Goal: Task Accomplishment & Management: Use online tool/utility

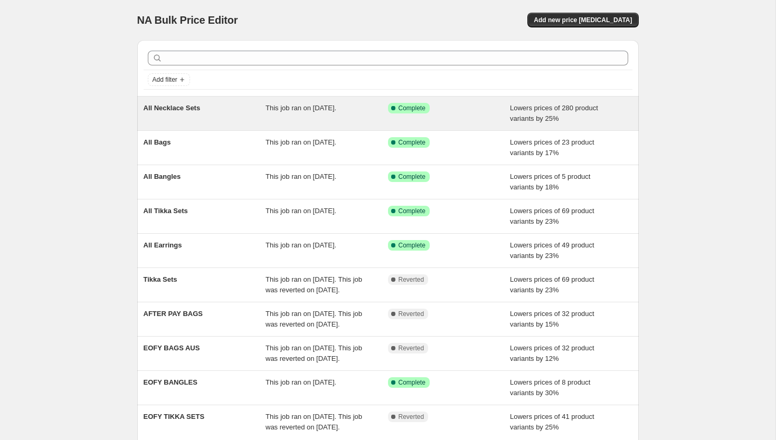
click at [174, 105] on span "All Necklace Sets" at bounding box center [172, 108] width 57 height 8
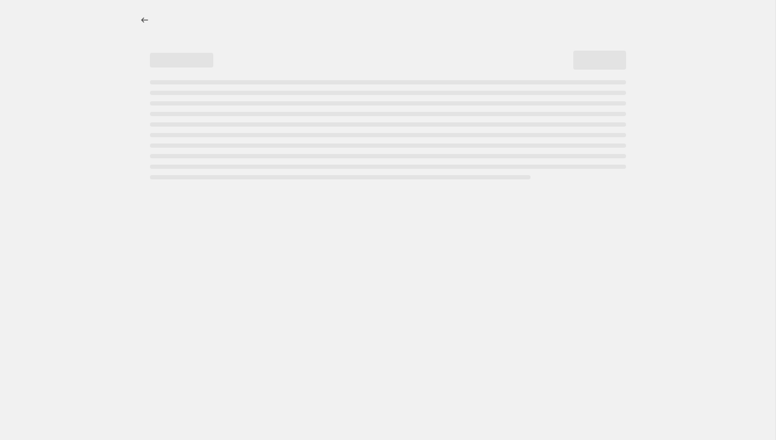
select select "percentage"
select select "collection"
select select "product_status"
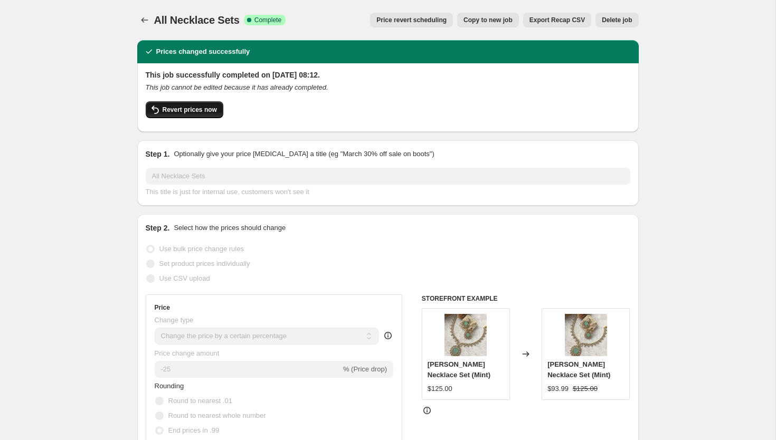
click at [210, 106] on span "Revert prices now" at bounding box center [190, 110] width 54 height 8
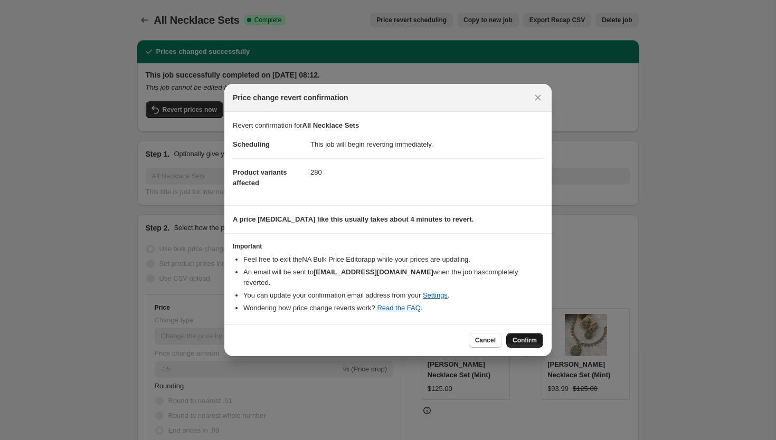
click at [518, 336] on span "Confirm" at bounding box center [525, 340] width 24 height 8
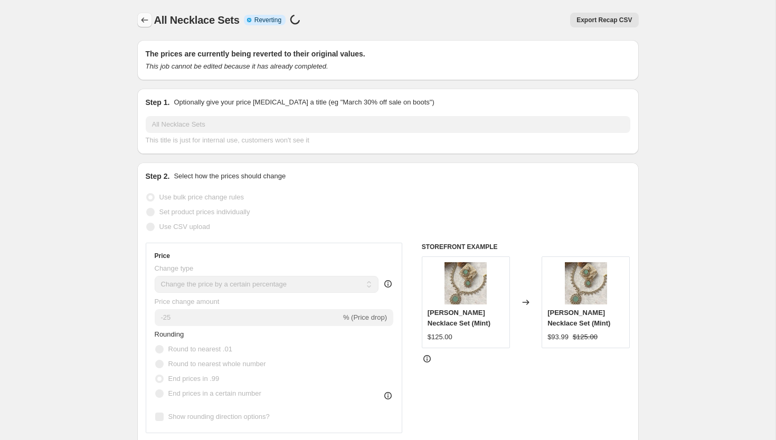
click at [143, 20] on icon "Price change jobs" at bounding box center [144, 20] width 11 height 11
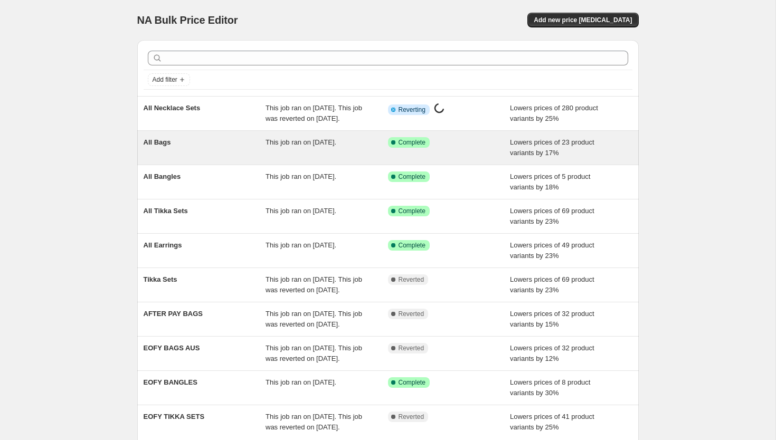
click at [163, 146] on span "All Bags" at bounding box center [157, 142] width 27 height 8
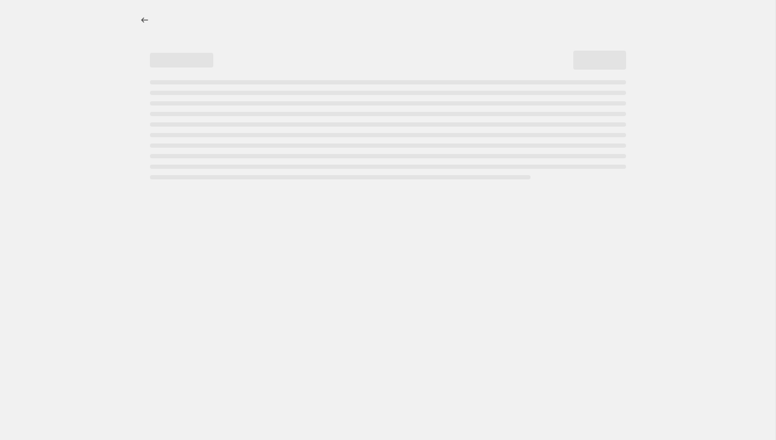
select select "percentage"
select select "collection"
select select "product_status"
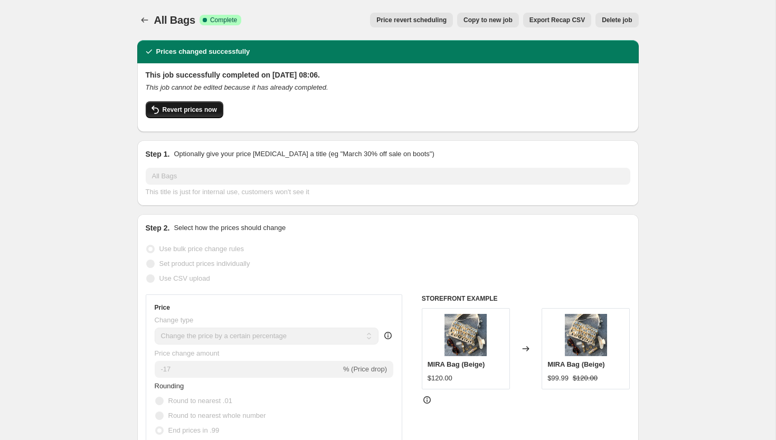
click at [185, 108] on span "Revert prices now" at bounding box center [190, 110] width 54 height 8
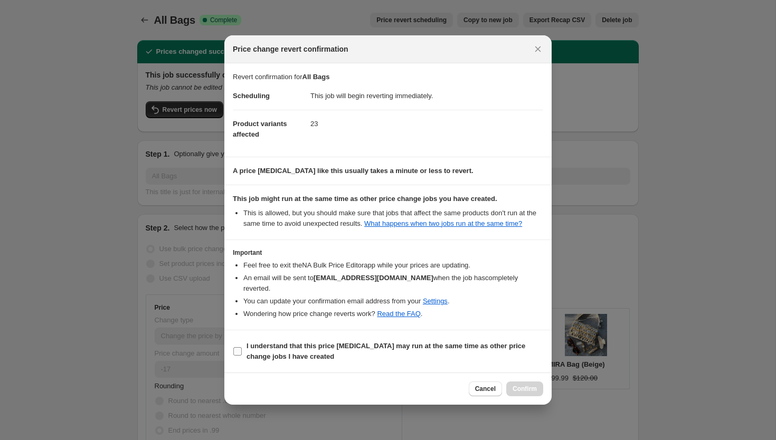
click at [234, 353] on input "I understand that this price change job may run at the same time as other price…" at bounding box center [237, 352] width 8 height 8
checkbox input "true"
click at [515, 394] on button "Confirm" at bounding box center [525, 389] width 37 height 15
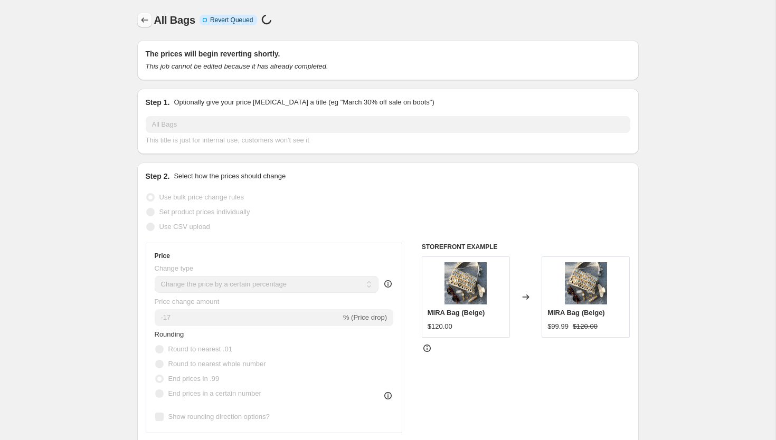
click at [146, 23] on icon "Price change jobs" at bounding box center [144, 20] width 11 height 11
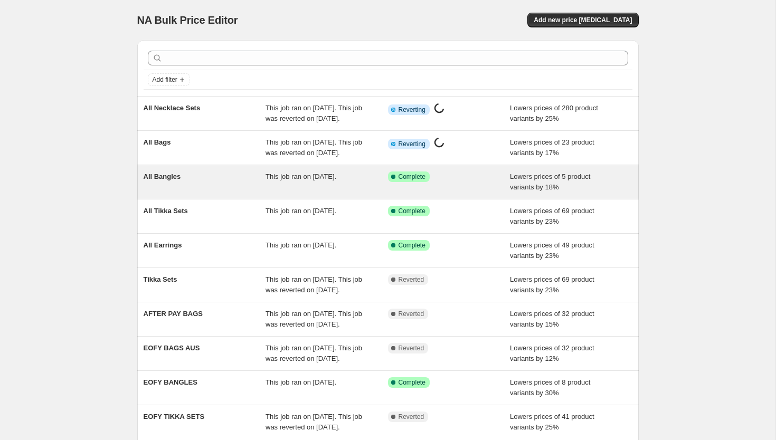
click at [168, 181] on span "All Bangles" at bounding box center [162, 177] width 37 height 8
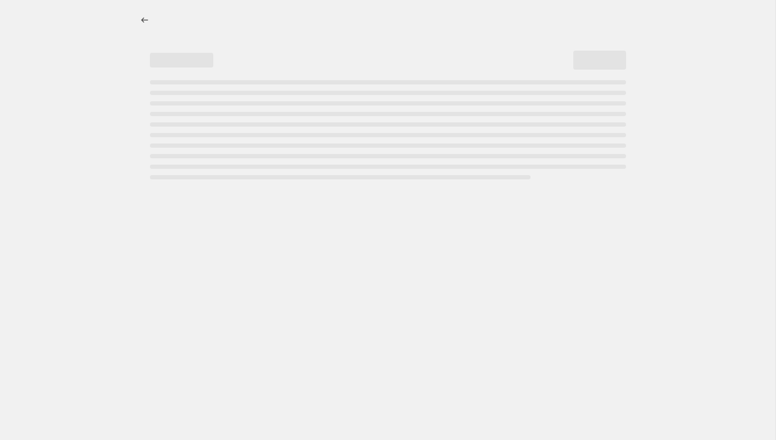
select select "percentage"
select select "collection"
select select "product_status"
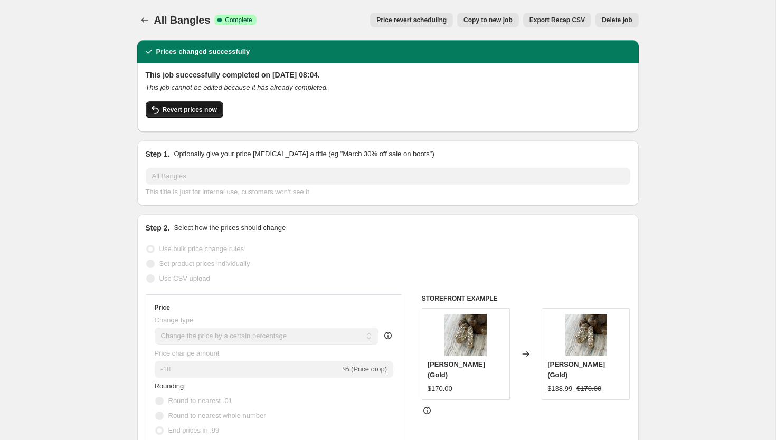
click at [205, 111] on span "Revert prices now" at bounding box center [190, 110] width 54 height 8
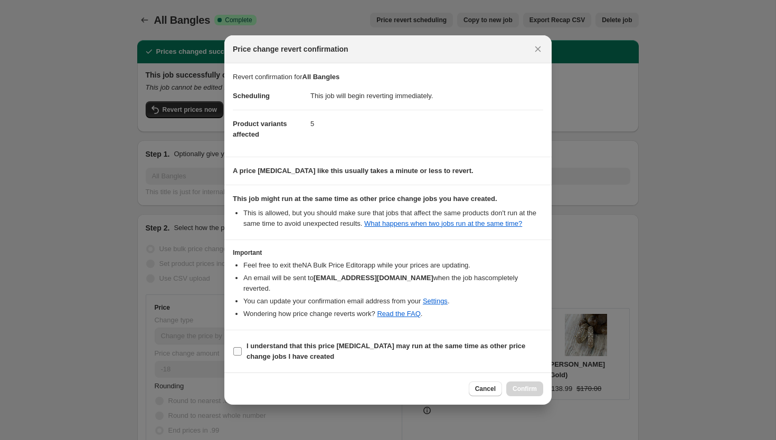
click at [256, 358] on b "I understand that this price change job may run at the same time as other price…" at bounding box center [386, 351] width 279 height 18
click at [242, 356] on input "I understand that this price change job may run at the same time as other price…" at bounding box center [237, 352] width 8 height 8
checkbox input "true"
click at [527, 392] on span "Confirm" at bounding box center [525, 389] width 24 height 8
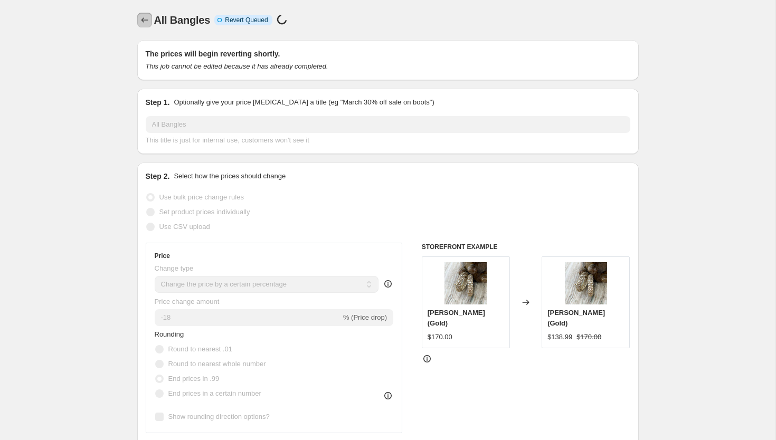
click at [146, 25] on icon "Price change jobs" at bounding box center [144, 20] width 11 height 11
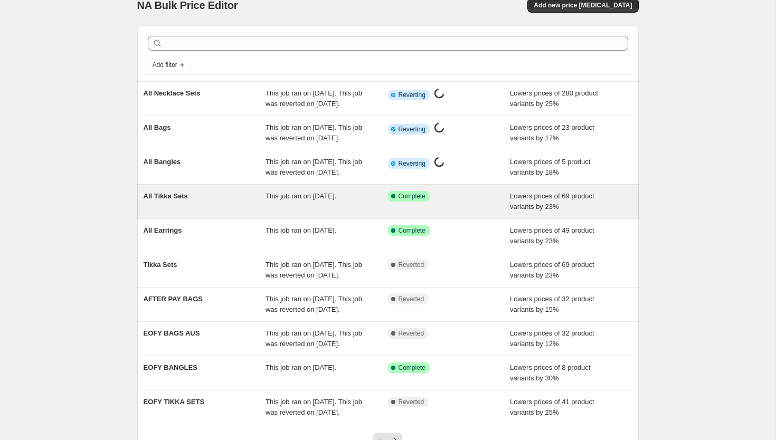
scroll to position [17, 0]
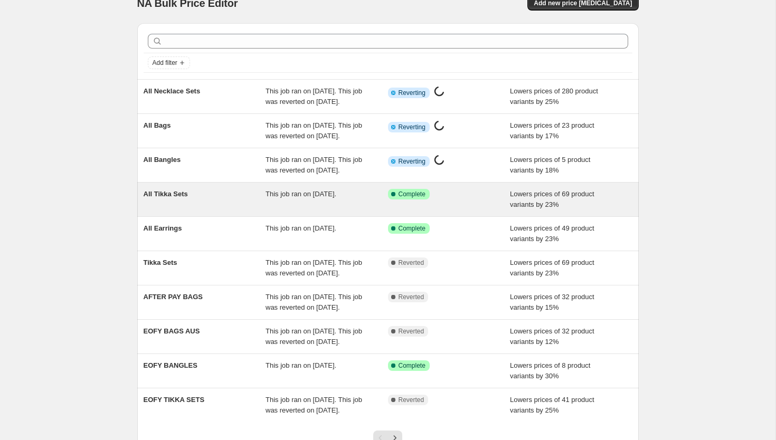
click at [171, 198] on span "All Tikka Sets" at bounding box center [166, 194] width 44 height 8
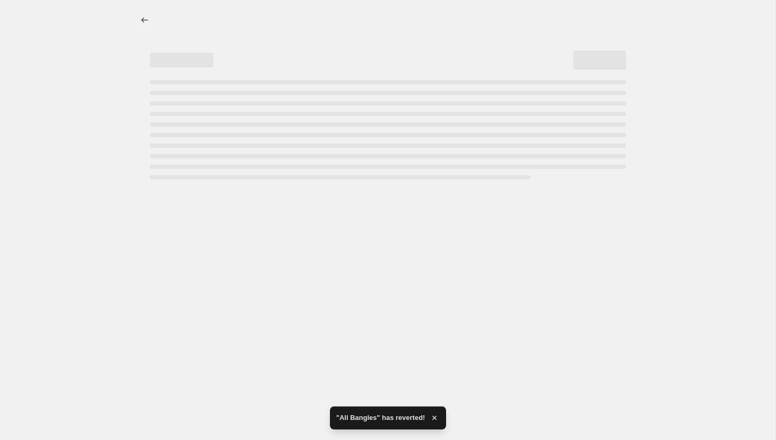
select select "percentage"
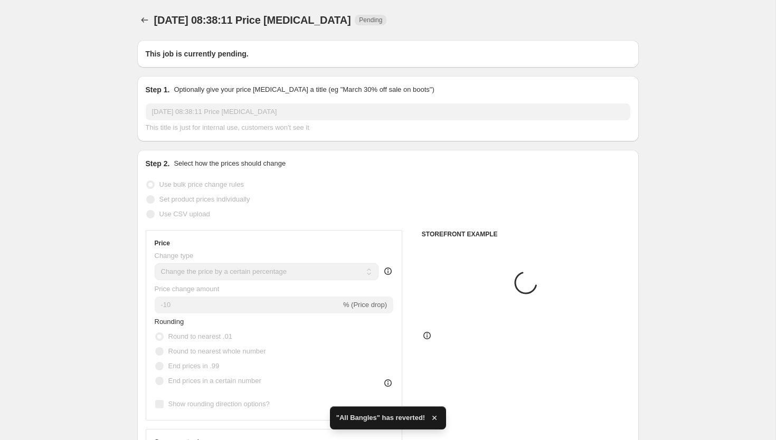
type input "All Tikka Sets"
radio input "false"
radio input "true"
radio input "false"
radio input "true"
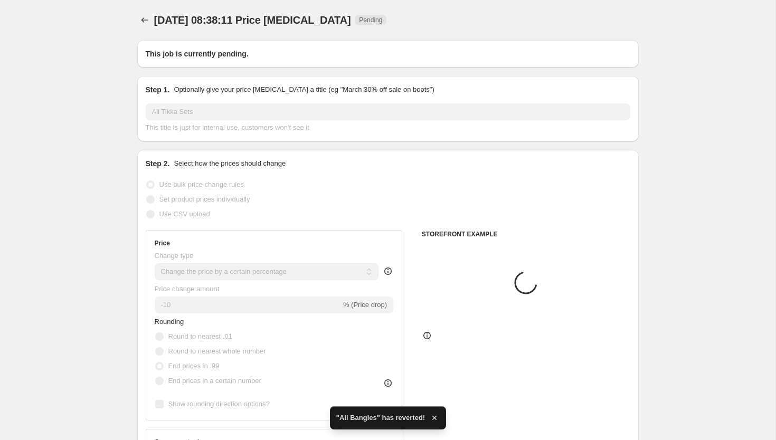
select select "product_status"
select select "collection"
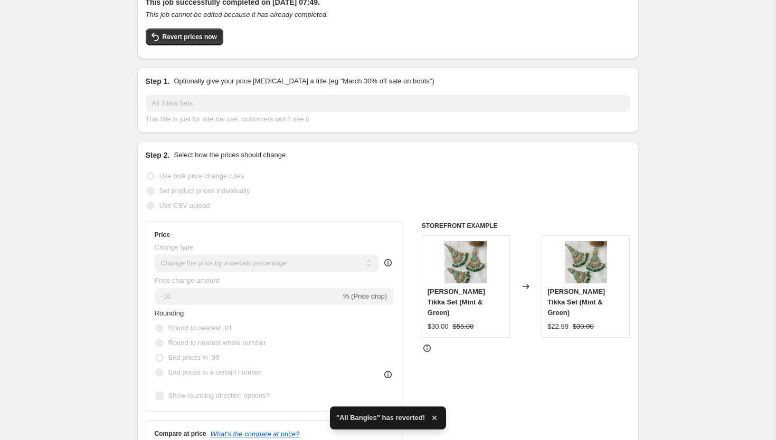
scroll to position [93, 0]
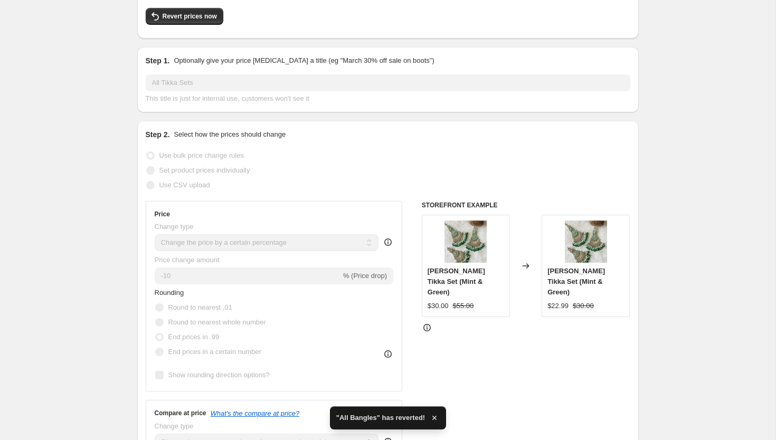
click at [193, 25] on div "Revert prices now" at bounding box center [388, 19] width 485 height 22
click at [190, 21] on button "Revert prices now" at bounding box center [185, 16] width 78 height 17
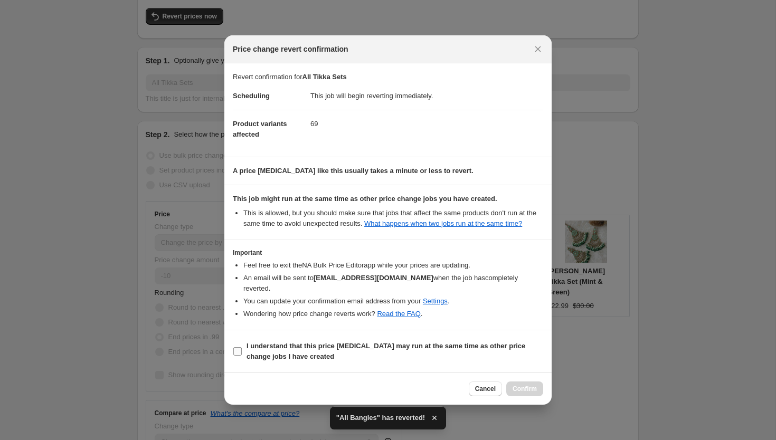
click at [244, 349] on label "I understand that this price change job may run at the same time as other price…" at bounding box center [388, 351] width 311 height 25
click at [242, 349] on input "I understand that this price change job may run at the same time as other price…" at bounding box center [237, 352] width 8 height 8
checkbox input "true"
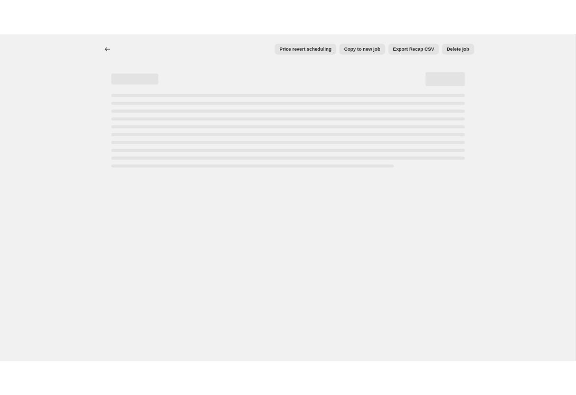
scroll to position [0, 0]
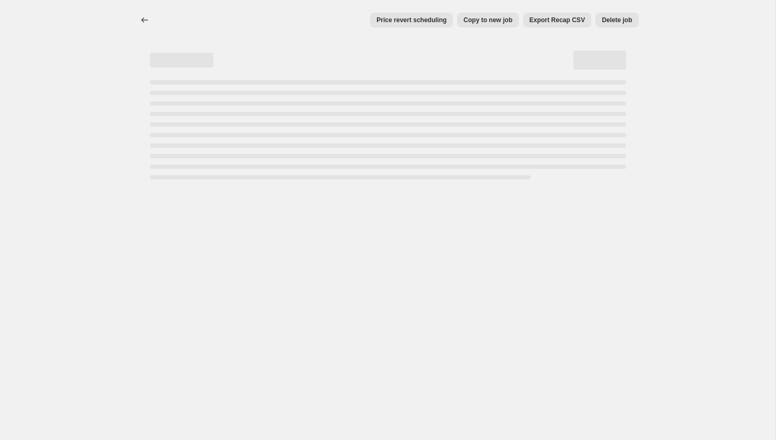
select select "percentage"
select select "product_status"
select select "collection"
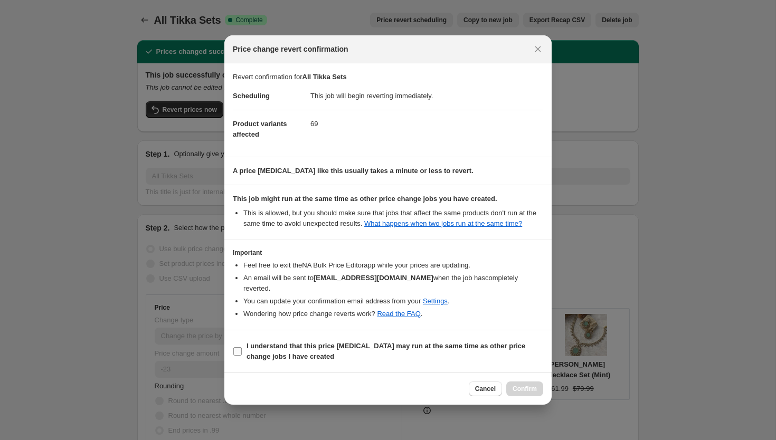
click at [369, 361] on span "I understand that this price change job may run at the same time as other price…" at bounding box center [395, 351] width 297 height 21
click at [242, 356] on input "I understand that this price change job may run at the same time as other price…" at bounding box center [237, 352] width 8 height 8
checkbox input "true"
drag, startPoint x: 500, startPoint y: 386, endPoint x: 492, endPoint y: 367, distance: 21.1
click at [492, 367] on div "Price change revert confirmation Revert confirmation for All Tikka Sets Schedul…" at bounding box center [387, 220] width 327 height 370
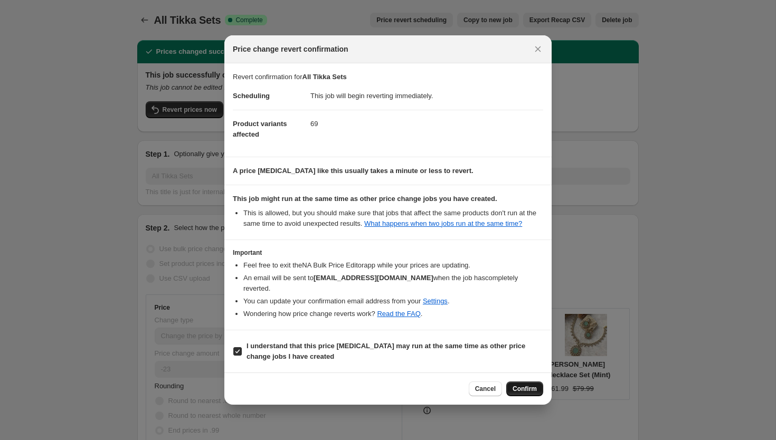
click at [521, 391] on span "Confirm" at bounding box center [525, 389] width 24 height 8
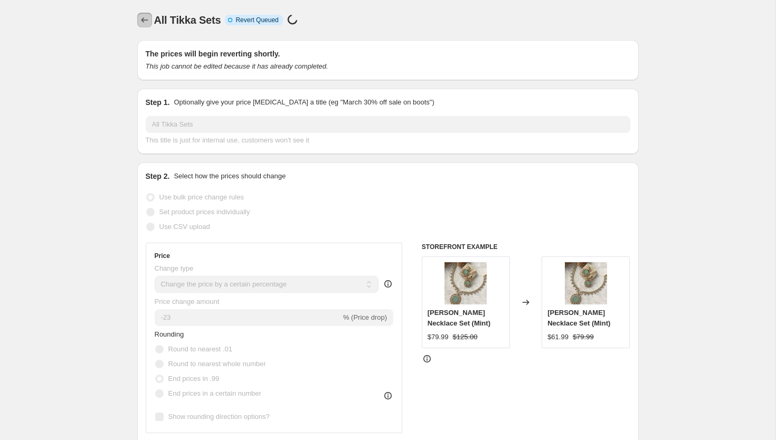
click at [144, 20] on icon "Price change jobs" at bounding box center [144, 20] width 11 height 11
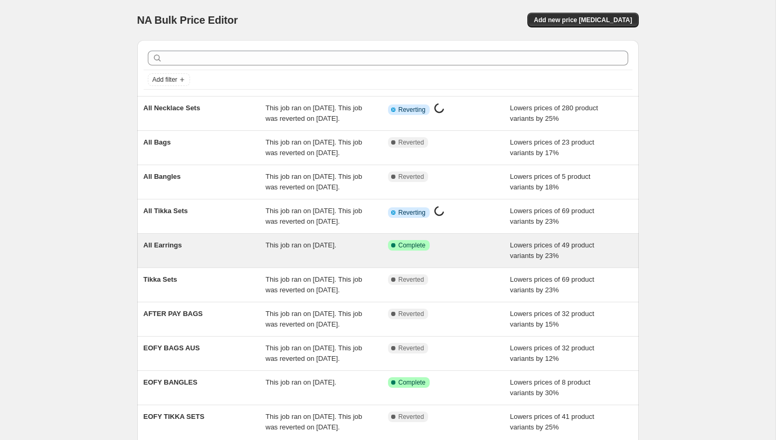
click at [167, 249] on span "All Earrings" at bounding box center [163, 245] width 39 height 8
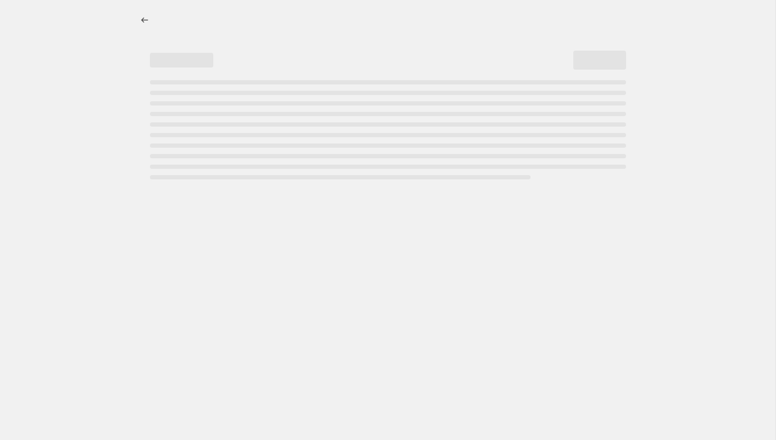
select select "percentage"
select select "collection"
select select "product_status"
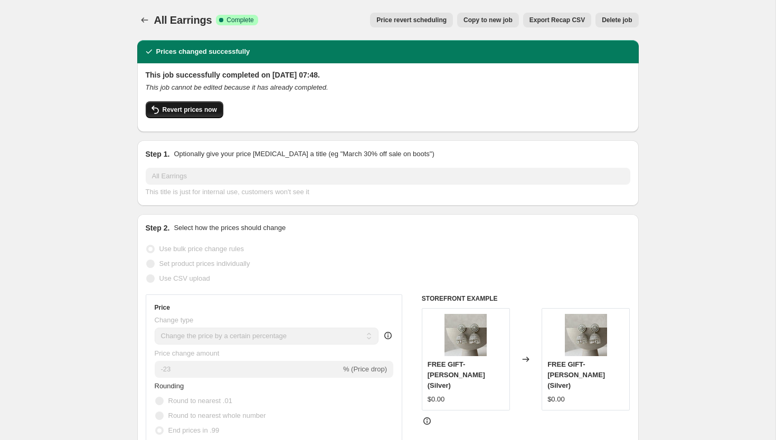
click at [196, 110] on span "Revert prices now" at bounding box center [190, 110] width 54 height 8
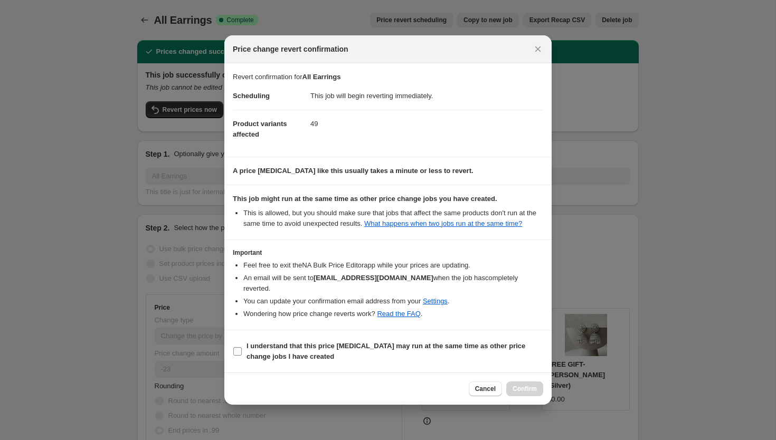
click at [250, 350] on b "I understand that this price change job may run at the same time as other price…" at bounding box center [386, 351] width 279 height 18
click at [242, 350] on input "I understand that this price change job may run at the same time as other price…" at bounding box center [237, 352] width 8 height 8
checkbox input "true"
click at [522, 393] on span "Confirm" at bounding box center [525, 389] width 24 height 8
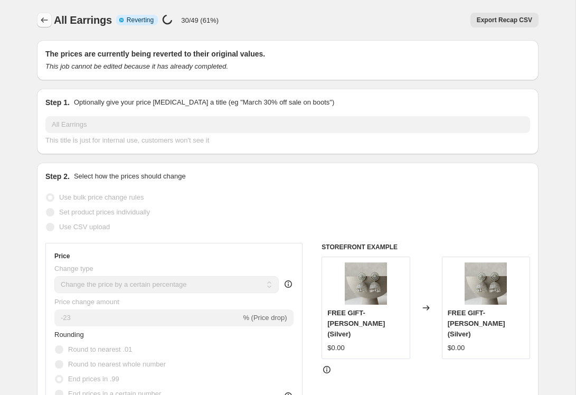
click at [44, 15] on icon "Price change jobs" at bounding box center [44, 20] width 11 height 11
